Goal: Task Accomplishment & Management: Manage account settings

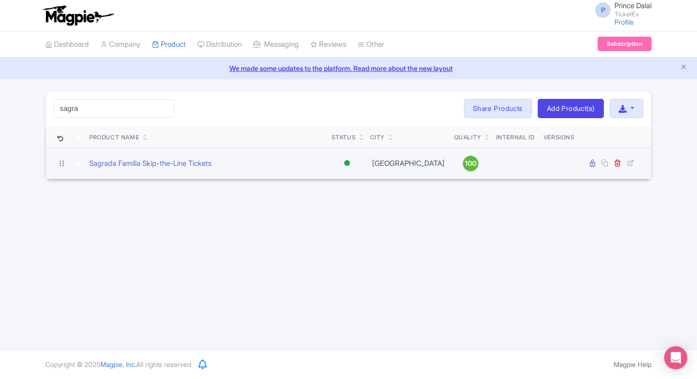
type input "sagra"
drag, startPoint x: 87, startPoint y: 167, endPoint x: 143, endPoint y: 168, distance: 56.0
click at [143, 168] on td "Sagrada Família Skip-the-Line Tickets" at bounding box center [206, 163] width 242 height 31
copy link "Sagrada Família"
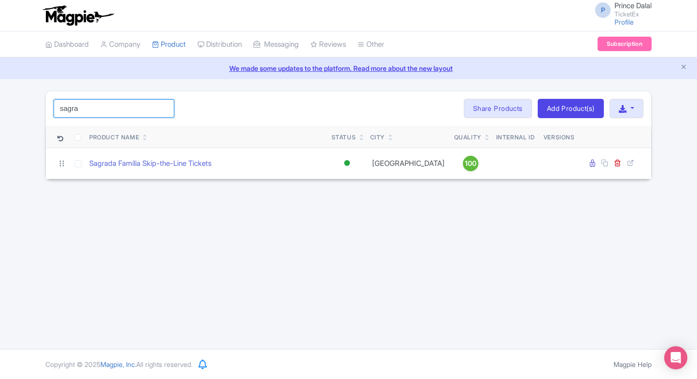
click at [139, 108] on input "sagra" at bounding box center [114, 108] width 121 height 18
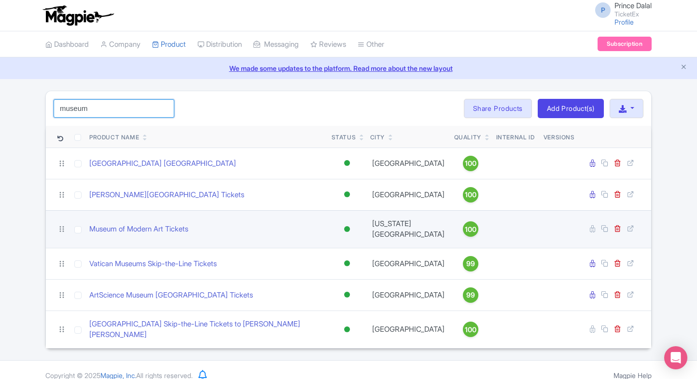
type input "museum"
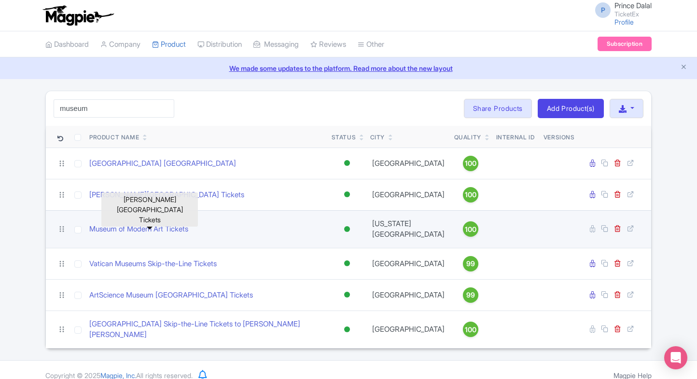
click at [217, 225] on div "Museum of Modern Art Tickets" at bounding box center [206, 229] width 235 height 11
drag, startPoint x: 201, startPoint y: 232, endPoint x: 89, endPoint y: 231, distance: 112.0
click at [89, 231] on td "Museum of Modern Art Tickets" at bounding box center [206, 229] width 242 height 38
copy link "Museum of Modern Art Tickets"
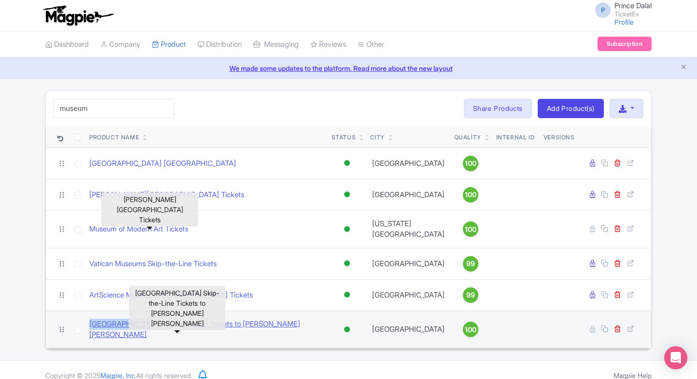
drag, startPoint x: 87, startPoint y: 316, endPoint x: 145, endPoint y: 318, distance: 58.0
click at [145, 318] on td "[GEOGRAPHIC_DATA] Skip-the-Line Tickets to [PERSON_NAME] [PERSON_NAME]" at bounding box center [206, 330] width 242 height 38
copy link "Louvre Museum"
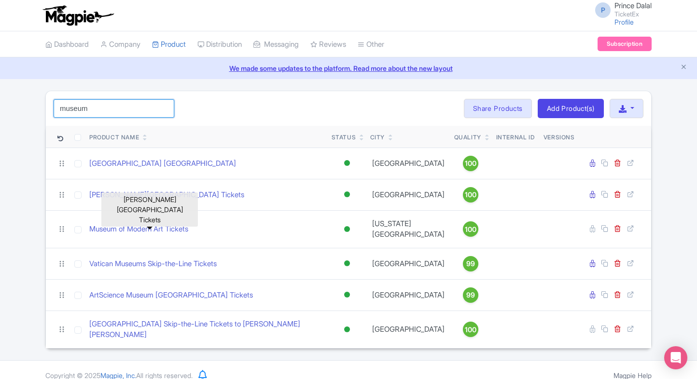
click at [141, 111] on input "museum" at bounding box center [114, 108] width 121 height 18
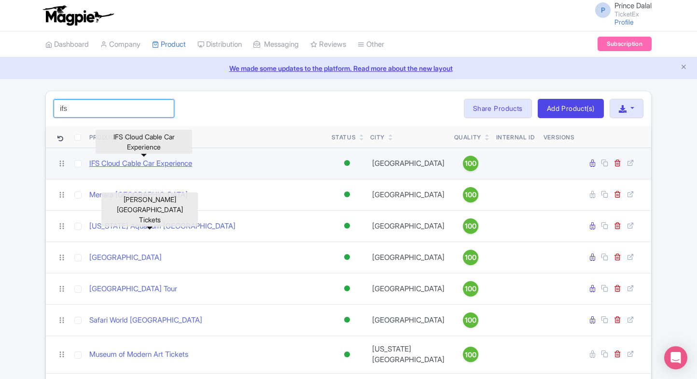
type input "ifs"
click at [137, 163] on link "IFS Cloud Cable Car Experience" at bounding box center [140, 163] width 103 height 11
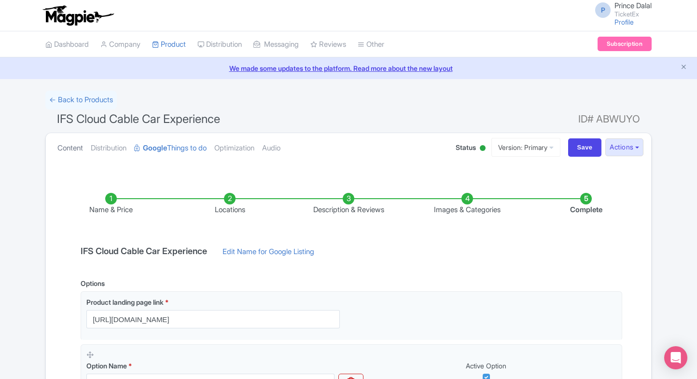
click at [64, 144] on link "Content" at bounding box center [70, 148] width 26 height 30
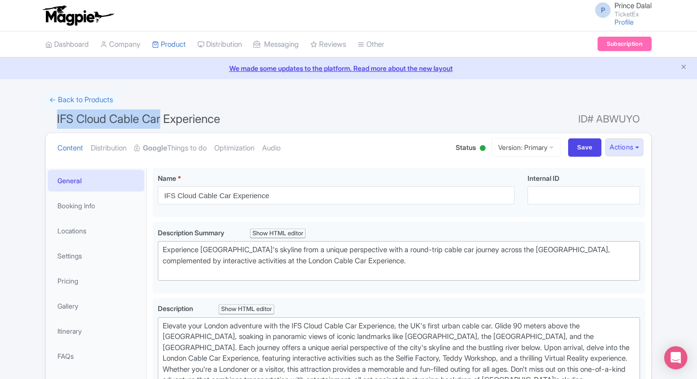
drag, startPoint x: 58, startPoint y: 123, endPoint x: 162, endPoint y: 115, distance: 104.5
click at [162, 115] on span "IFS Cloud Cable Car Experience" at bounding box center [138, 119] width 163 height 14
copy span "IFS Cloud Cable Car"
click at [170, 156] on link "Google Things to do" at bounding box center [170, 148] width 72 height 30
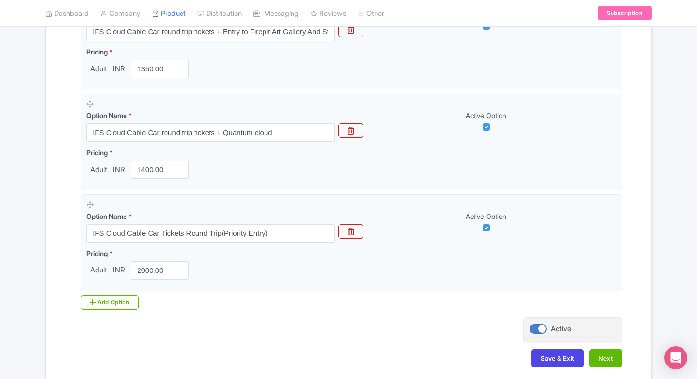
scroll to position [589, 0]
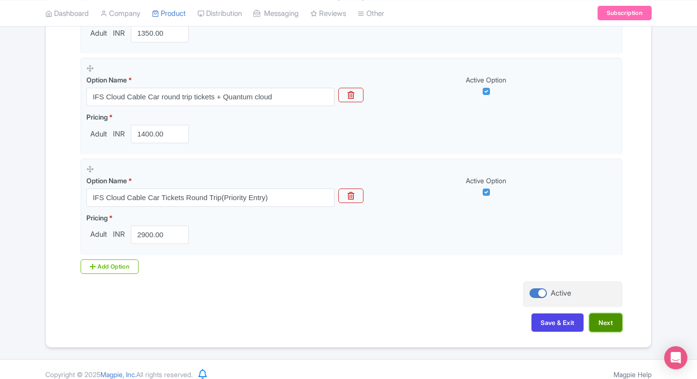
click at [598, 314] on button "Next" at bounding box center [605, 323] width 33 height 18
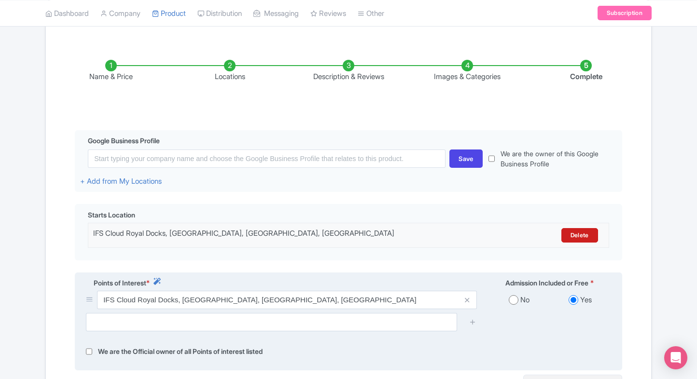
scroll to position [0, 0]
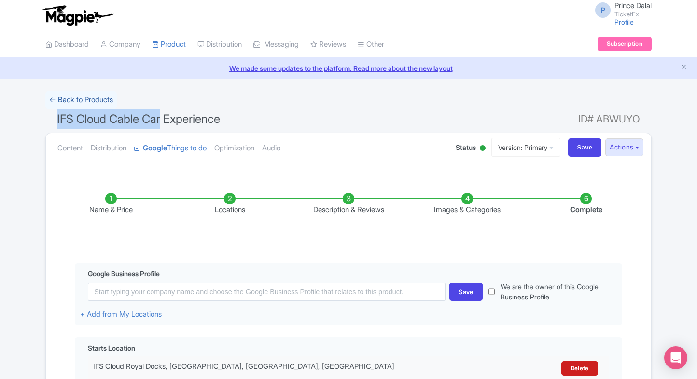
click at [65, 102] on link "← Back to Products" at bounding box center [80, 100] width 71 height 19
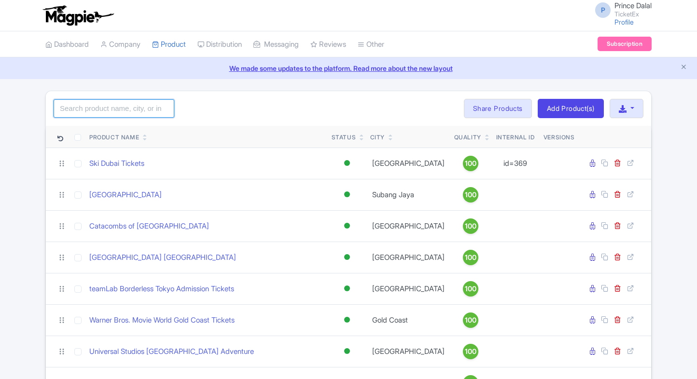
click at [85, 101] on input "search" at bounding box center [114, 108] width 121 height 18
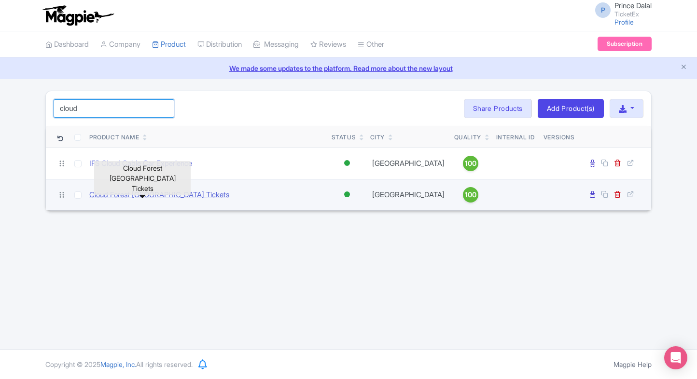
type input "cloud"
click at [103, 197] on link "Cloud Forest [GEOGRAPHIC_DATA] Tickets" at bounding box center [159, 195] width 140 height 11
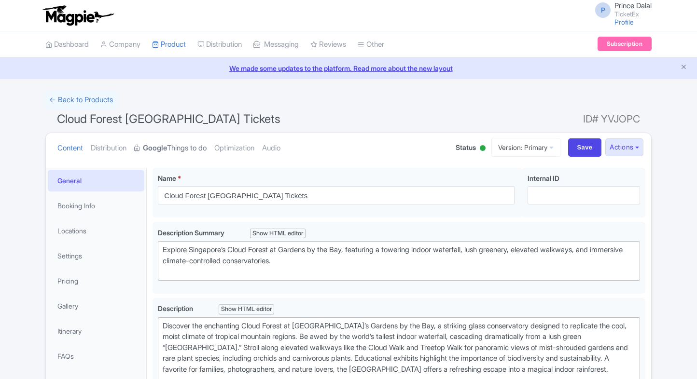
click at [198, 151] on link "Google Things to do" at bounding box center [170, 148] width 72 height 30
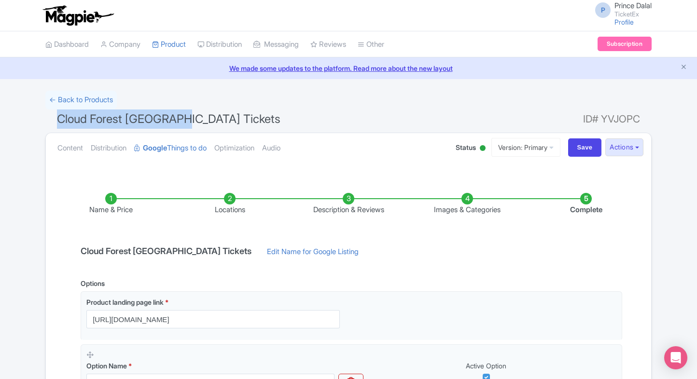
drag, startPoint x: 56, startPoint y: 124, endPoint x: 181, endPoint y: 123, distance: 125.0
click at [181, 123] on h1 "Cloud Forest Singapore Tickets ID# YVJOPC" at bounding box center [348, 121] width 606 height 23
copy span "Cloud Forest Singapore"
click at [56, 96] on link "← Back to Products" at bounding box center [80, 100] width 71 height 19
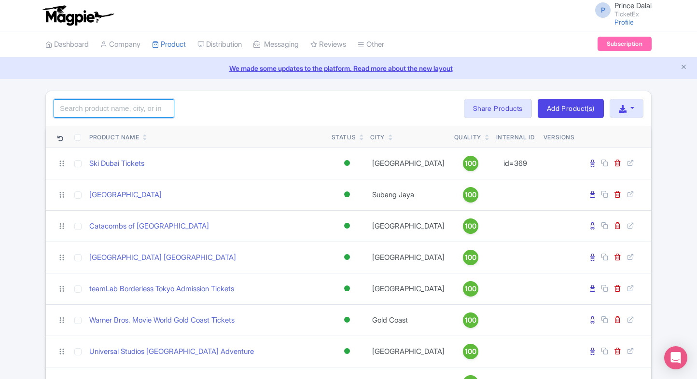
click at [92, 105] on input "search" at bounding box center [114, 108] width 121 height 18
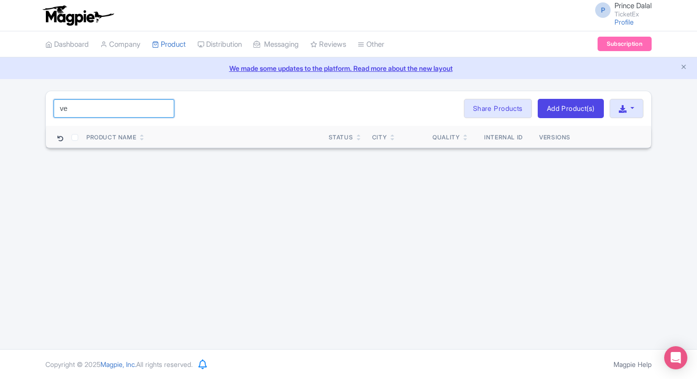
type input "v"
type input "a"
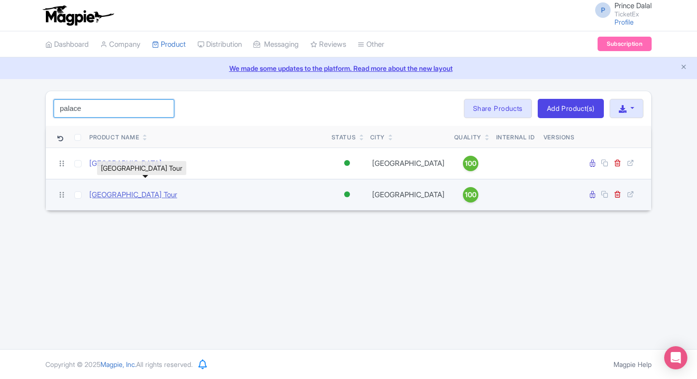
type input "palace"
click at [177, 197] on link "[GEOGRAPHIC_DATA] Tour" at bounding box center [133, 195] width 88 height 11
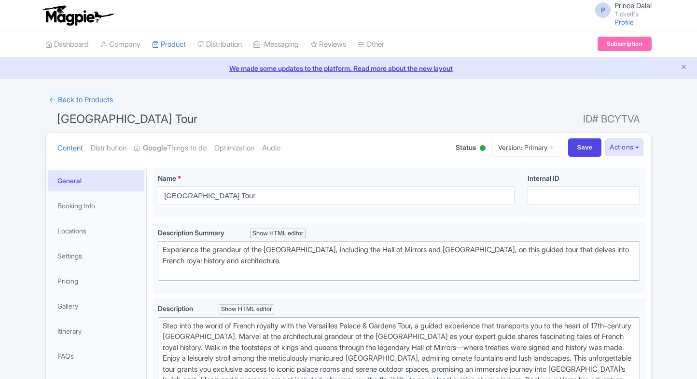
click at [177, 147] on link "Google Things to do" at bounding box center [170, 148] width 72 height 30
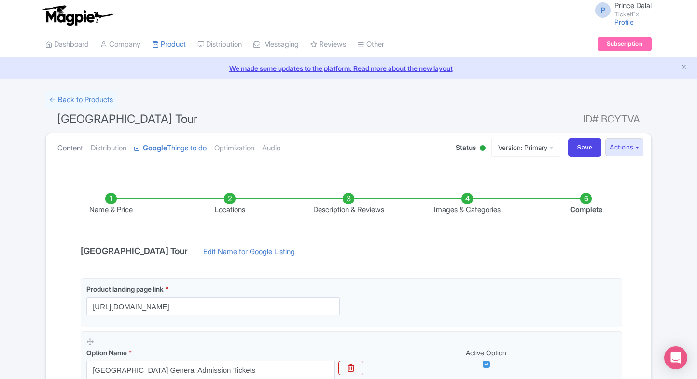
click at [70, 140] on link "Content" at bounding box center [70, 148] width 26 height 30
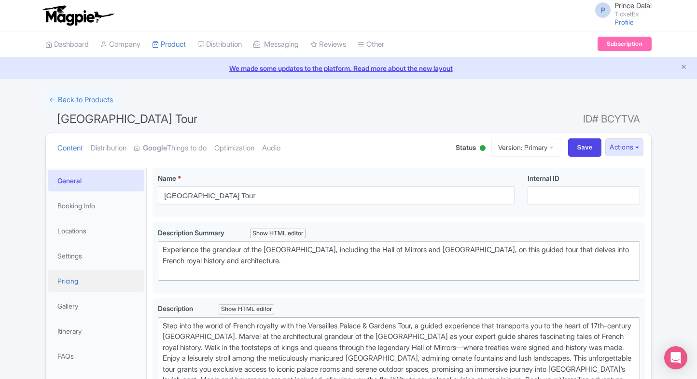
click at [95, 277] on link "Pricing" at bounding box center [96, 281] width 97 height 22
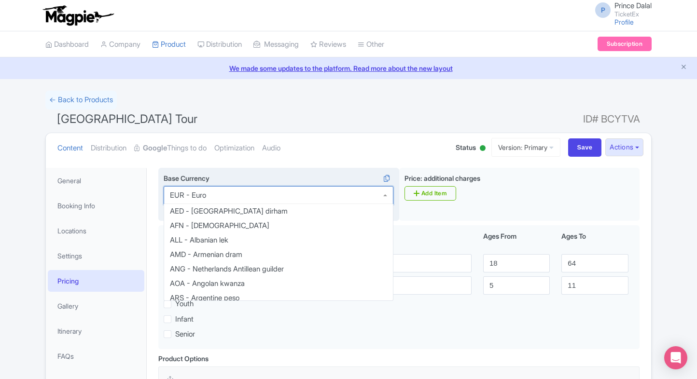
scroll to position [570, 0]
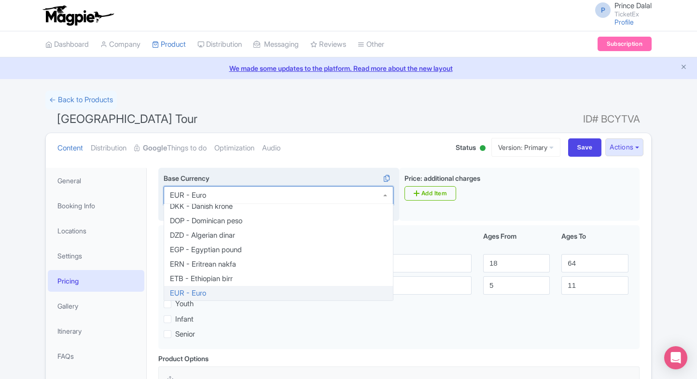
click at [208, 198] on input "Base Currency i" at bounding box center [207, 195] width 2 height 9
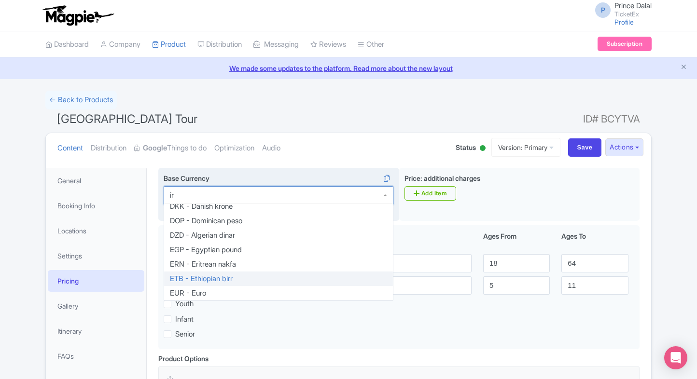
type input "inr"
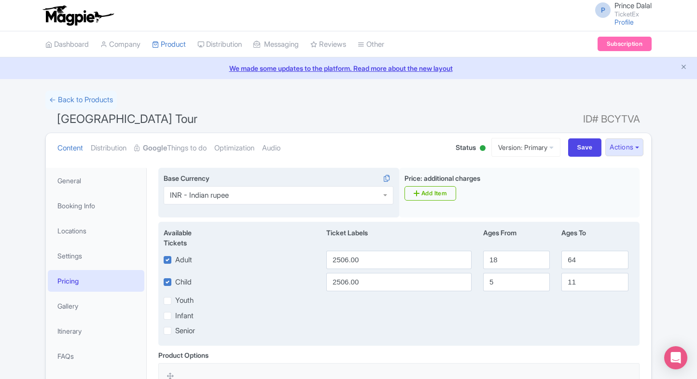
scroll to position [183, 0]
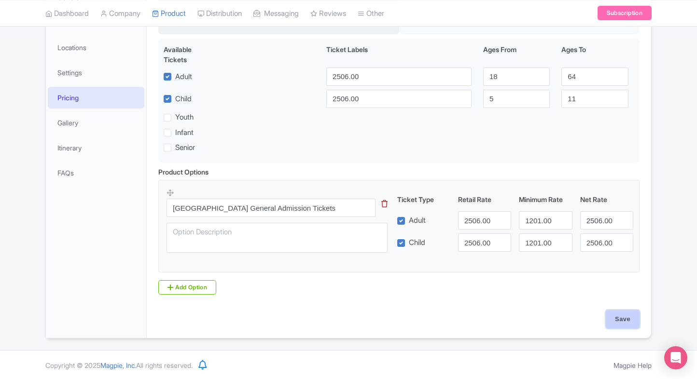
click at [626, 323] on input "Save" at bounding box center [623, 319] width 34 height 18
type input "Saving..."
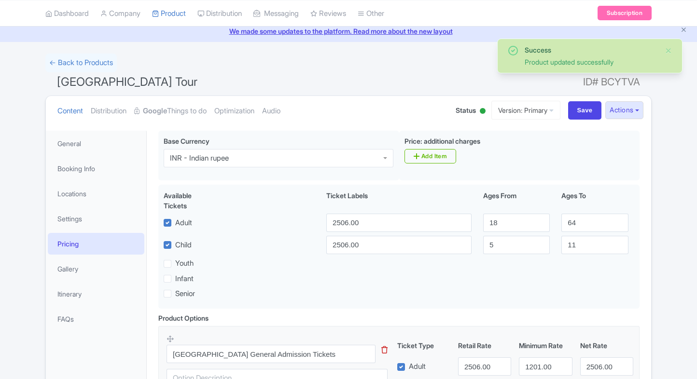
scroll to position [34, 0]
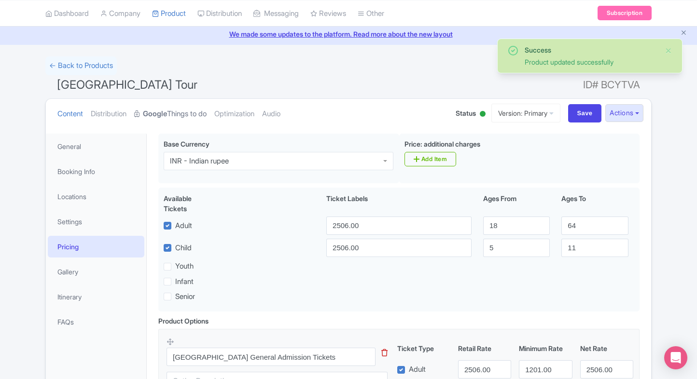
click at [160, 109] on strong "Google" at bounding box center [155, 114] width 24 height 11
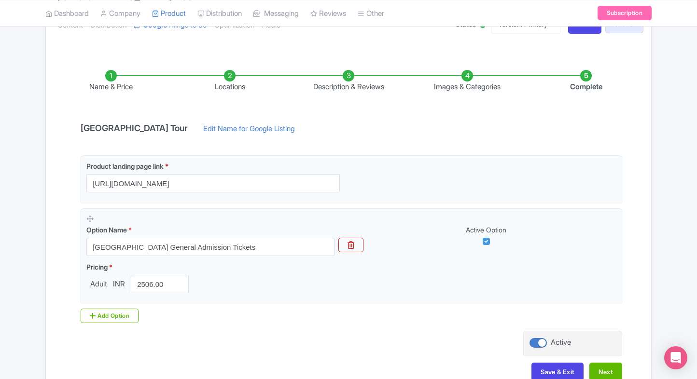
scroll to position [123, 0]
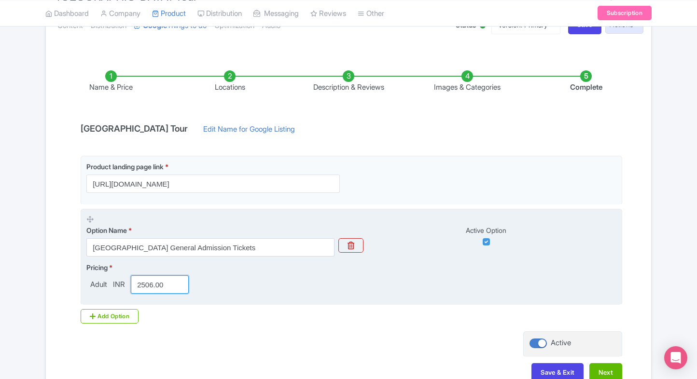
click at [154, 286] on input "2506.00" at bounding box center [160, 285] width 58 height 18
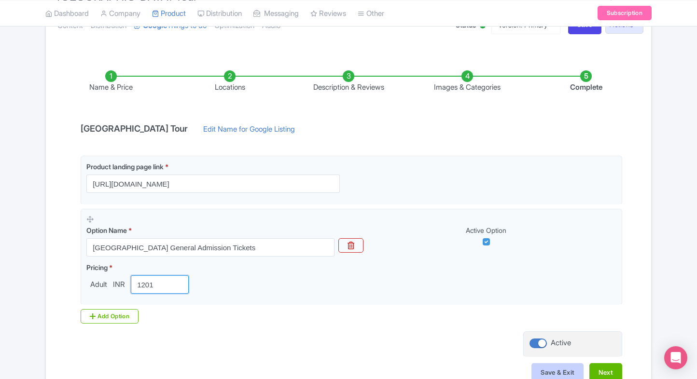
type input "1201"
click at [543, 364] on button "Save & Exit" at bounding box center [558, 373] width 52 height 18
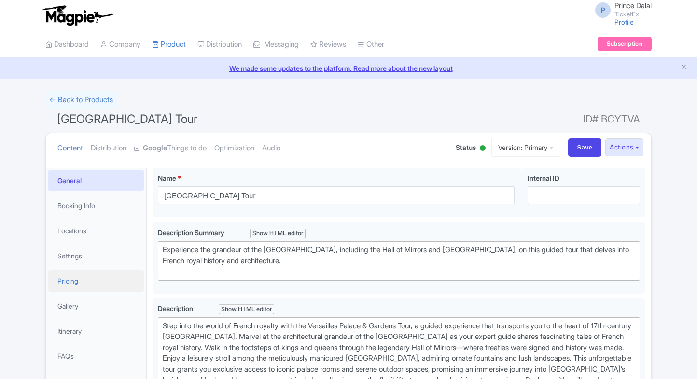
click at [60, 273] on link "Pricing" at bounding box center [96, 281] width 97 height 22
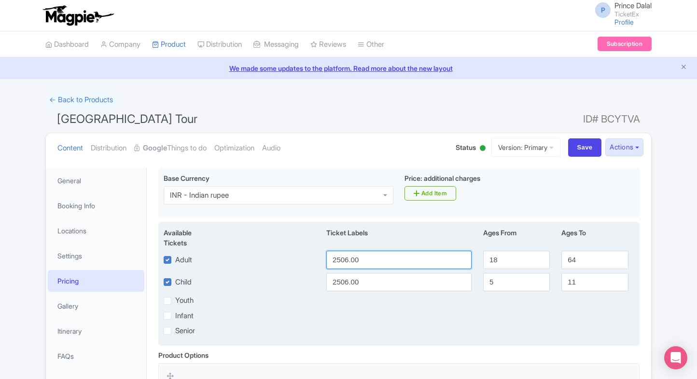
click at [370, 265] on input "2506.00" at bounding box center [398, 260] width 145 height 18
type input "1201"
click at [368, 280] on input "2506.00" at bounding box center [398, 282] width 145 height 18
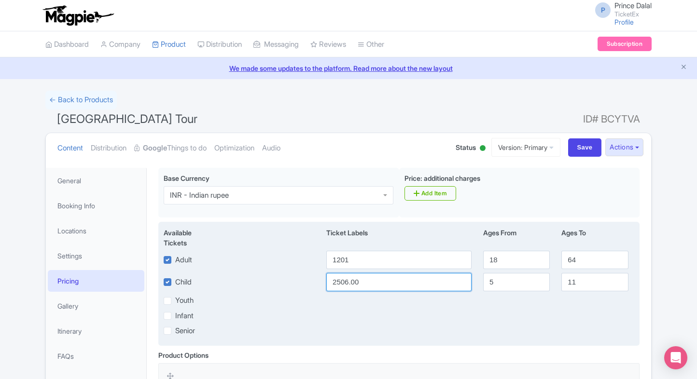
click at [368, 280] on input "2506.00" at bounding box center [398, 282] width 145 height 18
paste input "1201"
click at [368, 280] on input "1201" at bounding box center [398, 282] width 145 height 18
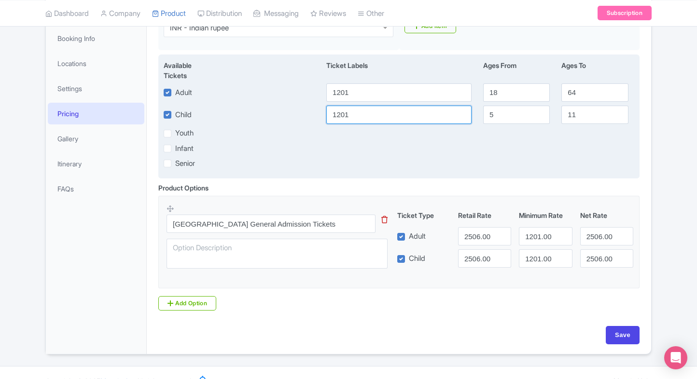
scroll to position [168, 0]
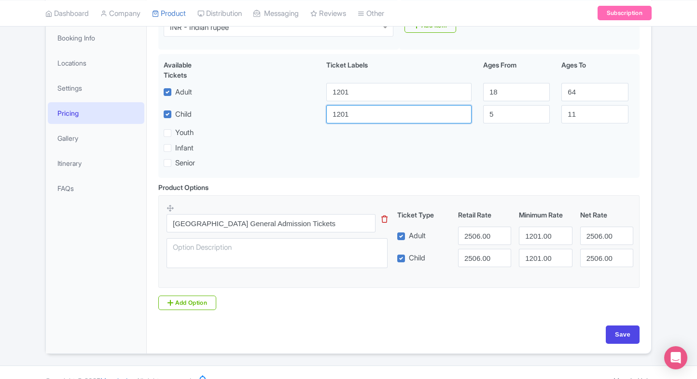
type input "1201"
click at [474, 236] on input "2506.00" at bounding box center [484, 236] width 53 height 18
paste input "1201"
type input "1201"
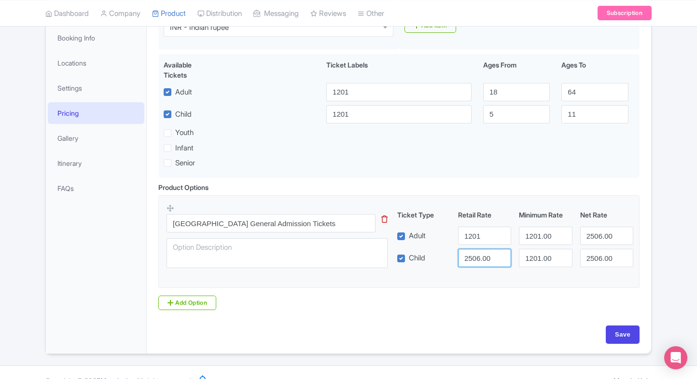
click at [477, 249] on input "2506.00" at bounding box center [484, 258] width 53 height 18
paste input "1201"
click at [477, 249] on input "1201" at bounding box center [484, 258] width 53 height 18
type input "1201"
click at [593, 238] on input "2506.00" at bounding box center [606, 236] width 53 height 18
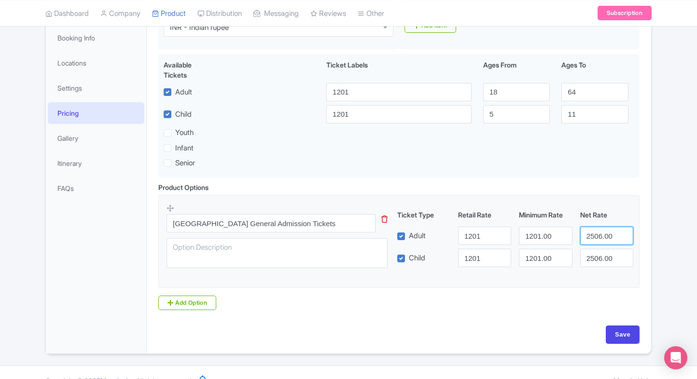
paste input "1201"
click at [593, 238] on input "1201" at bounding box center [606, 236] width 53 height 18
type input "1201"
click at [599, 259] on input "2506.00" at bounding box center [606, 258] width 53 height 18
paste input "1201"
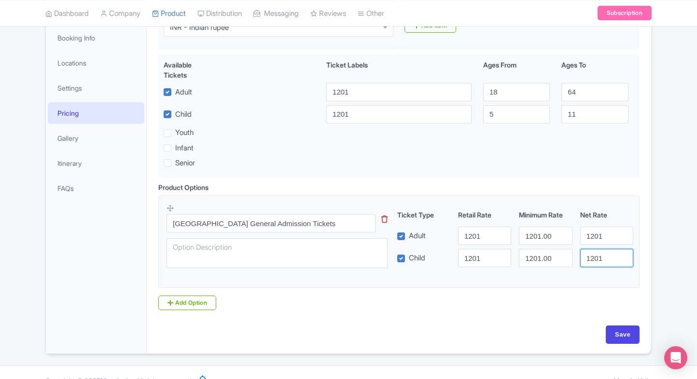
click at [599, 259] on input "1201" at bounding box center [606, 258] width 53 height 18
type input "1201"
click at [618, 324] on div "Base Currency i INR - Indian rupee INR - Indian rupee Price: additional charges…" at bounding box center [399, 163] width 493 height 326
click at [628, 329] on input "Save" at bounding box center [623, 335] width 34 height 18
type input "Saving..."
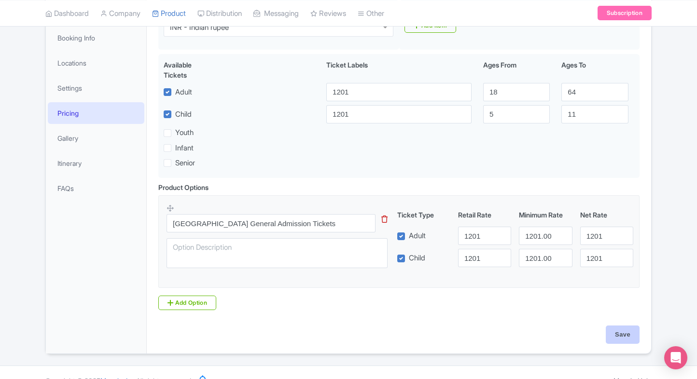
type input "Saving..."
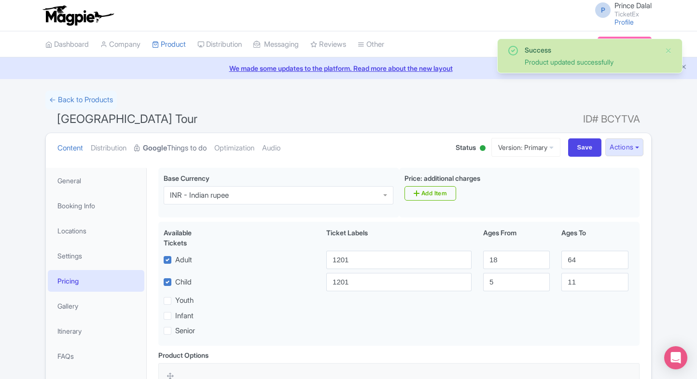
click at [160, 146] on strong "Google" at bounding box center [155, 148] width 24 height 11
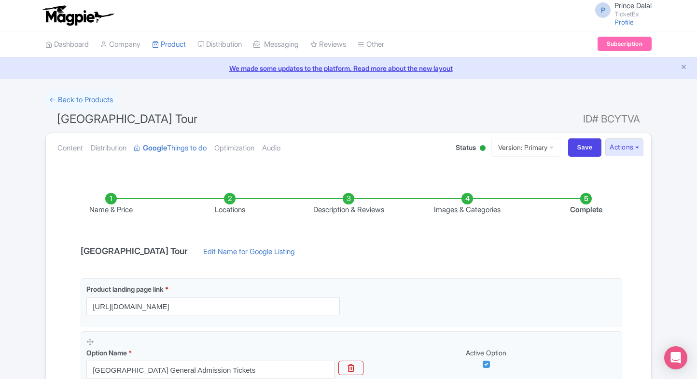
drag, startPoint x: 53, startPoint y: 123, endPoint x: 232, endPoint y: 125, distance: 178.6
click at [232, 125] on h1 "Versailles Palace & Gardens Tour ID# BCYTVA" at bounding box center [348, 121] width 606 height 23
copy span "[GEOGRAPHIC_DATA] Tour"
click at [67, 99] on link "← Back to Products" at bounding box center [80, 100] width 71 height 19
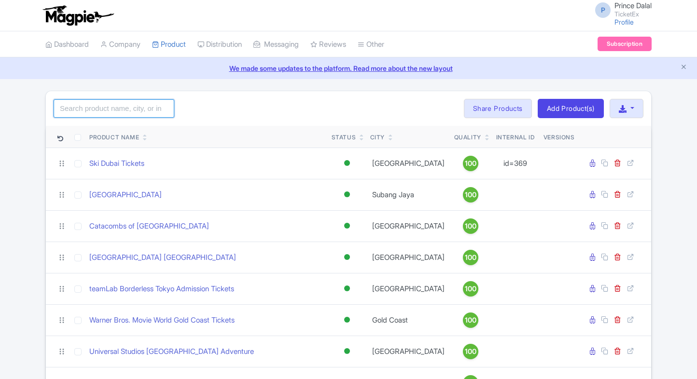
drag, startPoint x: 0, startPoint y: 0, endPoint x: 98, endPoint y: 101, distance: 141.3
click at [98, 101] on input "search" at bounding box center [114, 108] width 121 height 18
paste input "Basilica cistern"
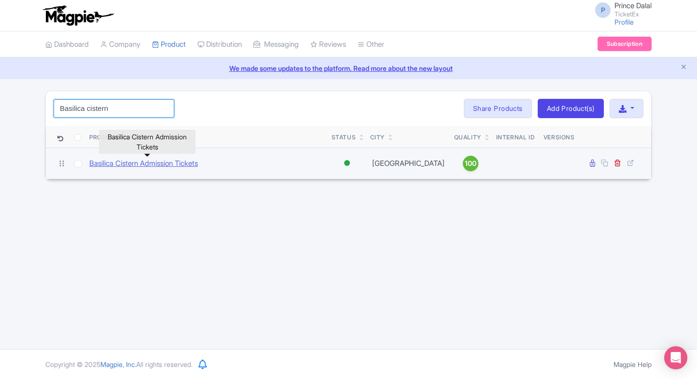
type input "Basilica cistern"
click at [153, 163] on link "Basilica Cistern Admission Tickets" at bounding box center [143, 163] width 109 height 11
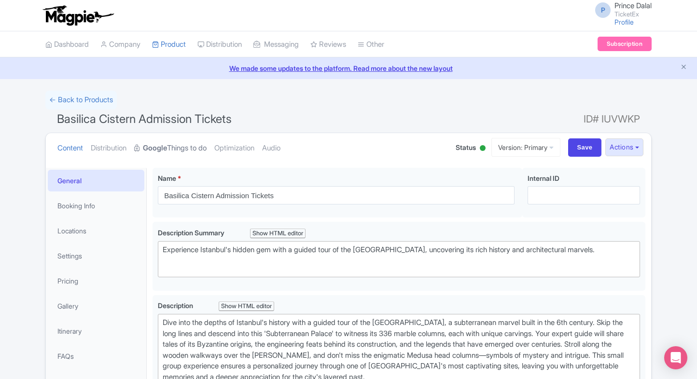
click at [170, 159] on link "Google Things to do" at bounding box center [170, 148] width 72 height 30
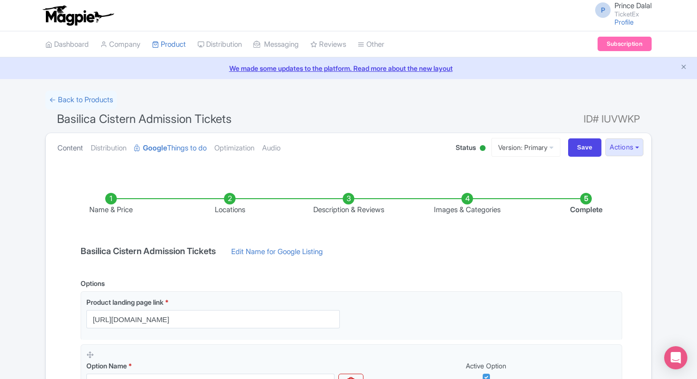
click at [77, 138] on link "Content" at bounding box center [70, 148] width 26 height 30
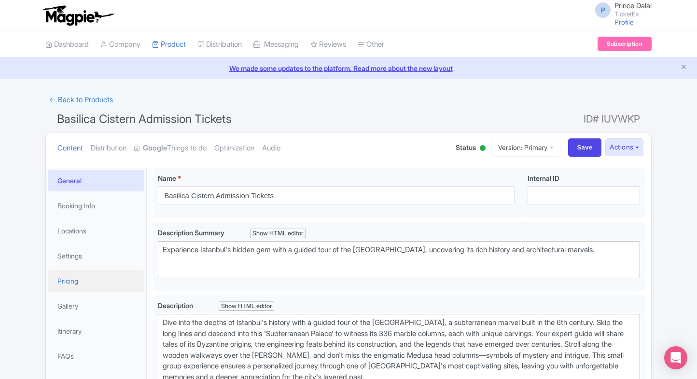
click at [71, 280] on link "Pricing" at bounding box center [96, 281] width 97 height 22
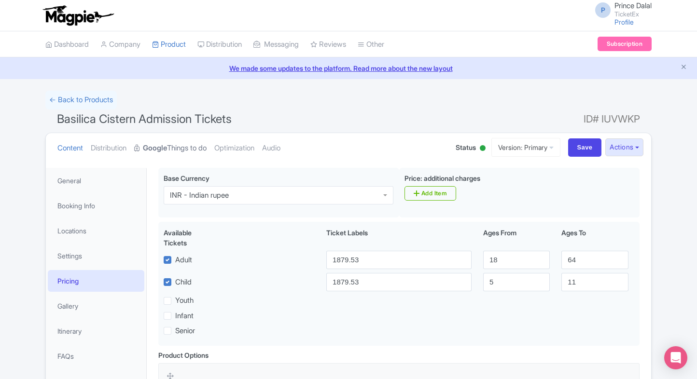
click at [171, 137] on link "Google Things to do" at bounding box center [170, 148] width 72 height 30
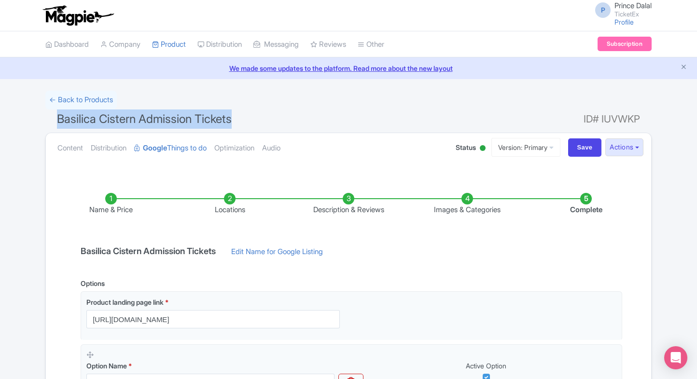
drag, startPoint x: 58, startPoint y: 116, endPoint x: 255, endPoint y: 109, distance: 197.1
click at [255, 110] on h1 "Basilica Cistern Admission Tickets ID# IUVWKP" at bounding box center [348, 121] width 606 height 23
copy span "Basilica Cistern Admission Tickets"
